Goal: Transaction & Acquisition: Purchase product/service

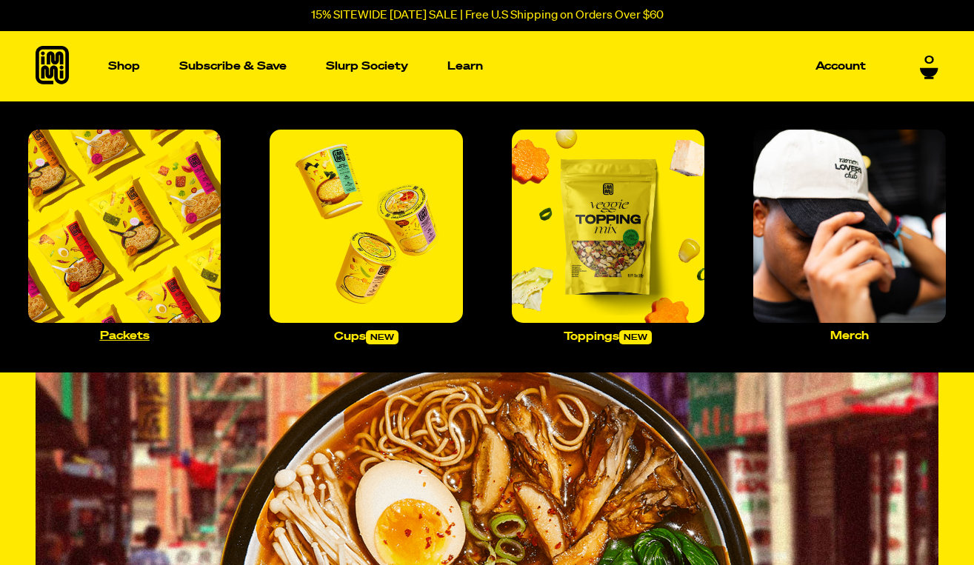
click at [129, 179] on img "Main navigation" at bounding box center [124, 226] width 193 height 193
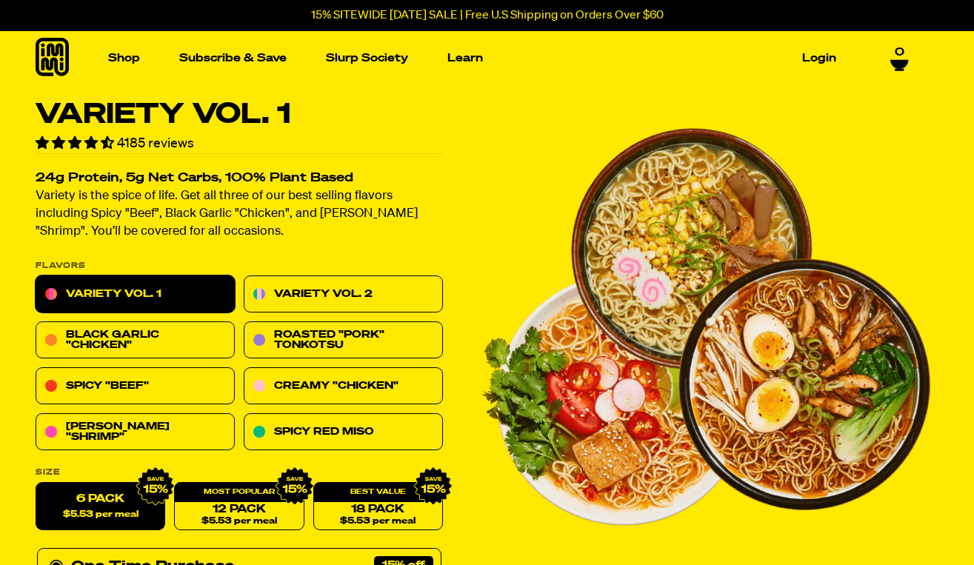
click at [480, 214] on div at bounding box center [706, 359] width 452 height 517
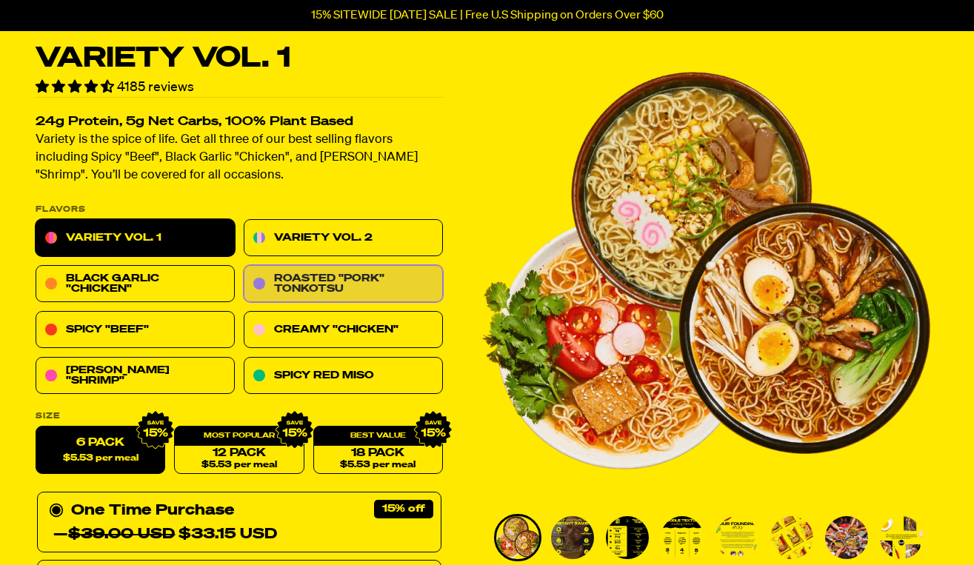
scroll to position [70, 0]
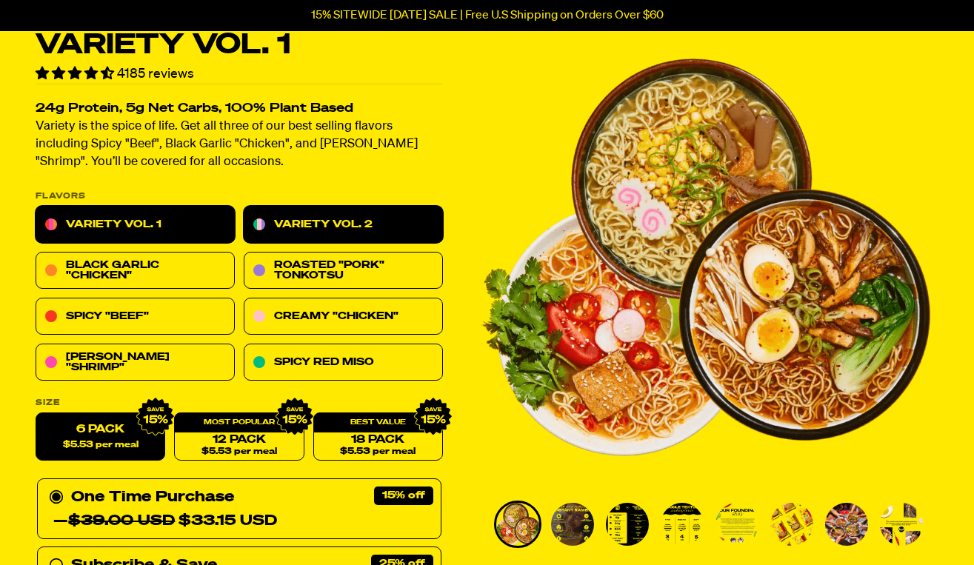
click at [378, 228] on link "Variety Vol. 2" at bounding box center [343, 225] width 199 height 37
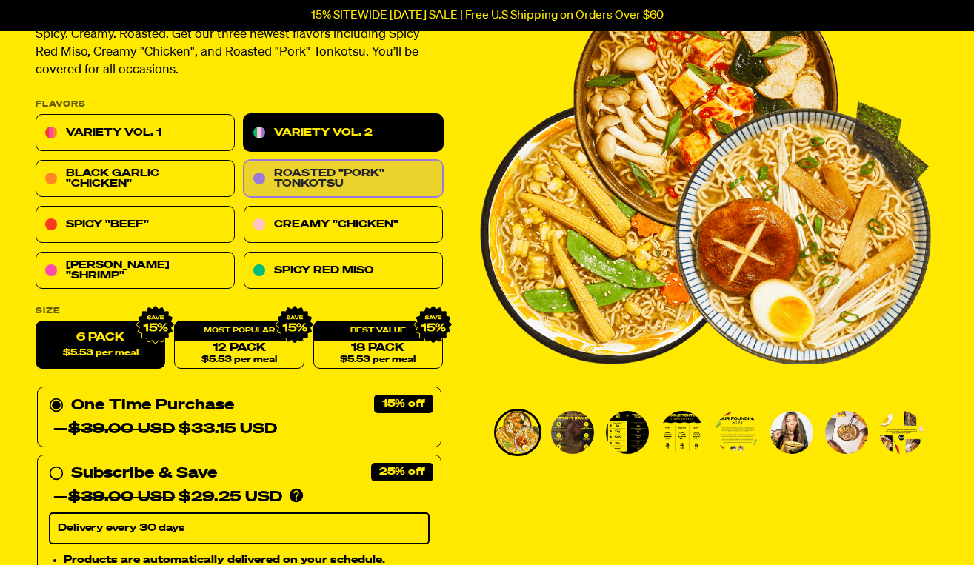
scroll to position [161, 0]
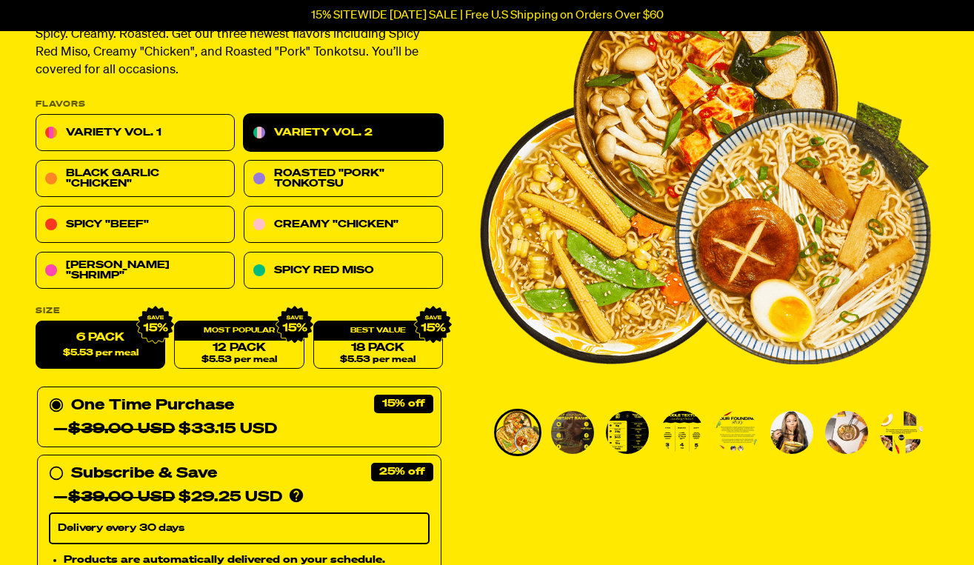
click at [398, 133] on link "Variety Vol. 2" at bounding box center [343, 133] width 199 height 37
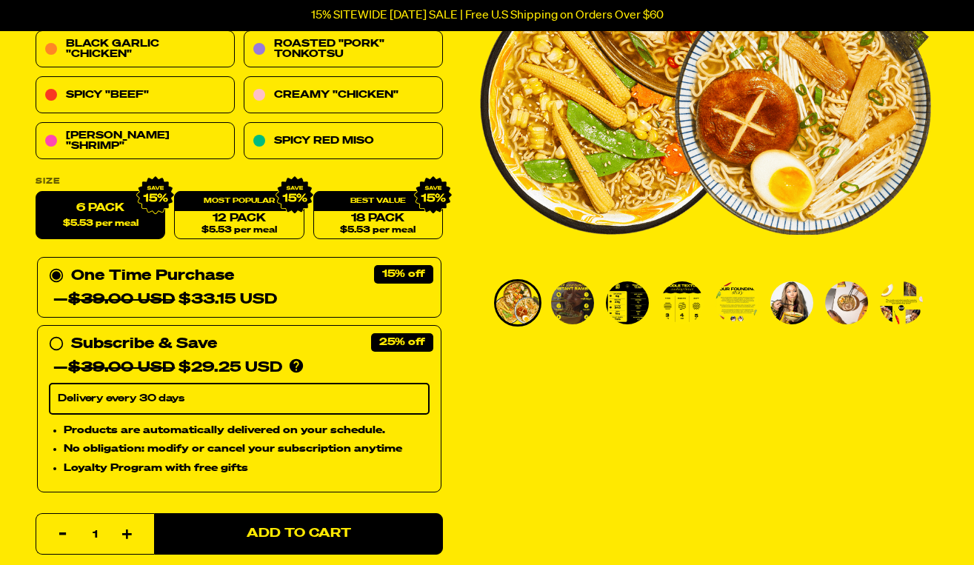
scroll to position [292, 0]
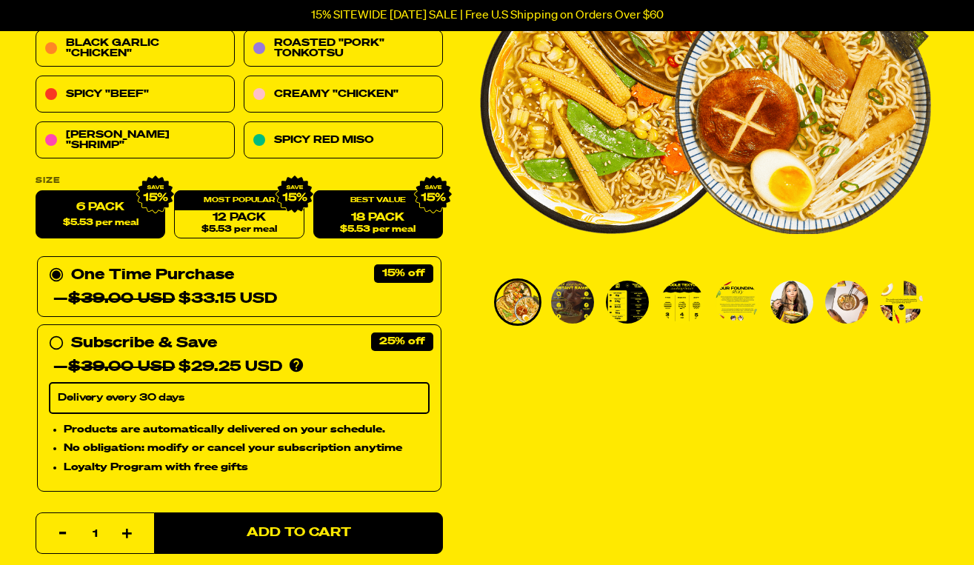
click at [358, 235] on link "18 Pack $5.53 per meal" at bounding box center [378, 215] width 130 height 48
radio input "false"
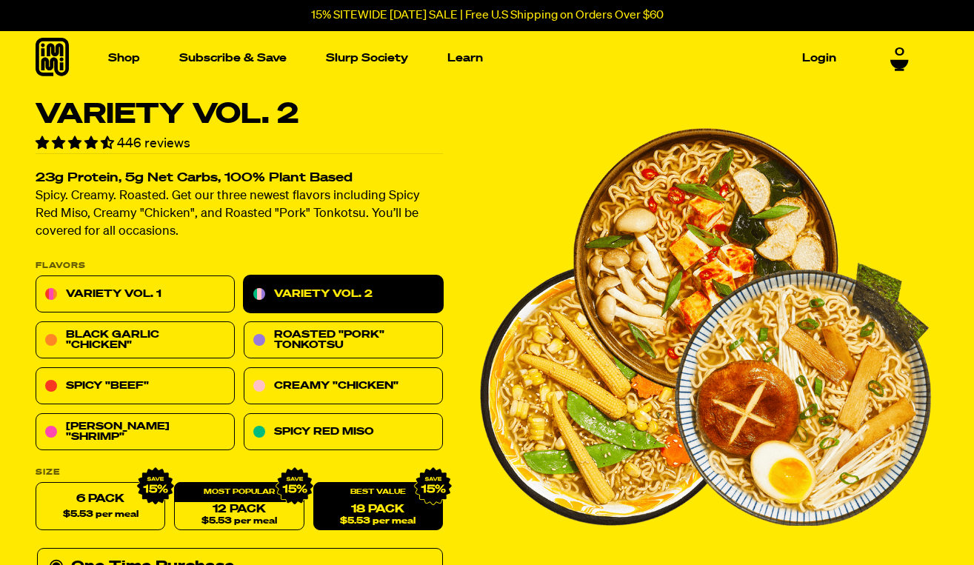
scroll to position [0, 0]
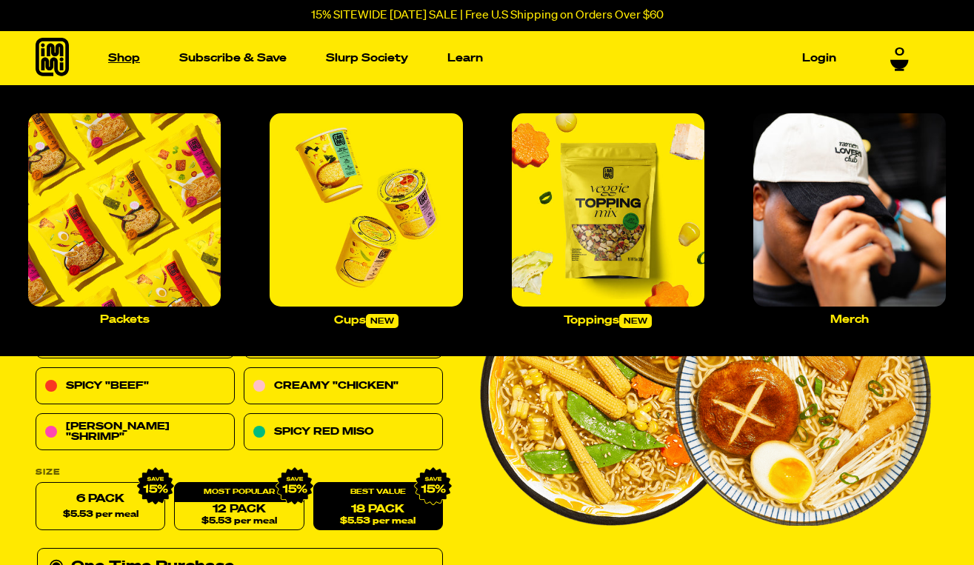
click at [131, 56] on link "Shop" at bounding box center [124, 58] width 44 height 23
click at [133, 191] on img "Main navigation" at bounding box center [124, 209] width 193 height 193
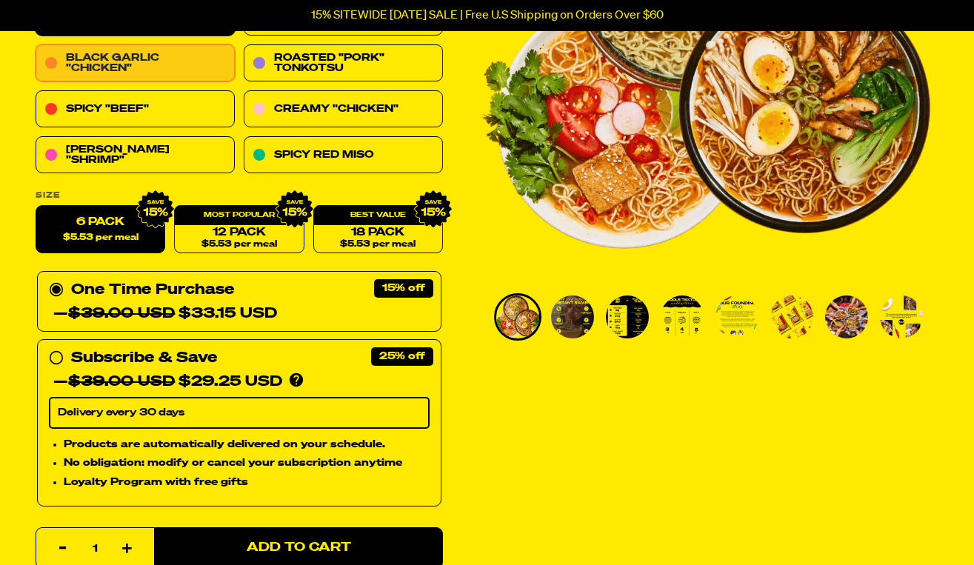
scroll to position [365, 0]
